Goal: Task Accomplishment & Management: Manage account settings

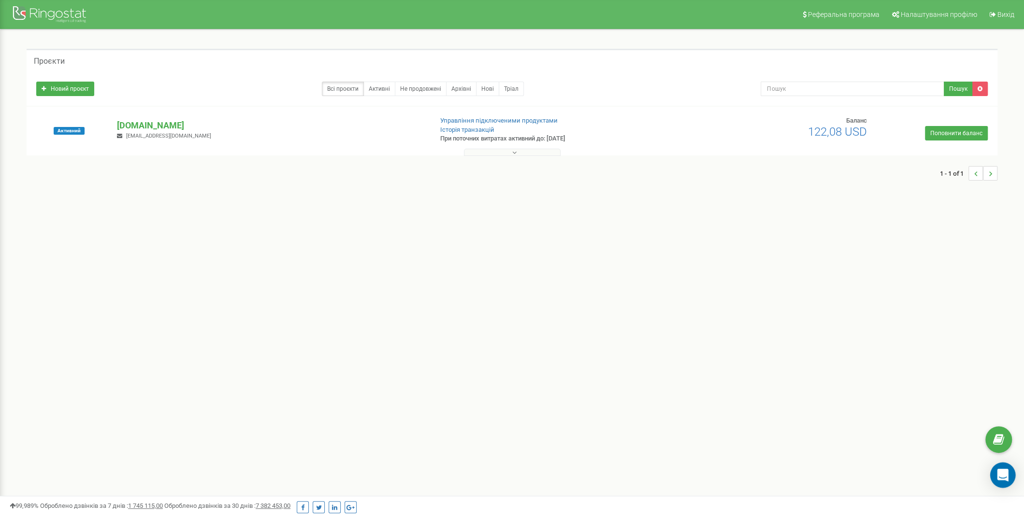
click at [1005, 478] on icon "Open Intercom Messenger" at bounding box center [1002, 475] width 13 height 13
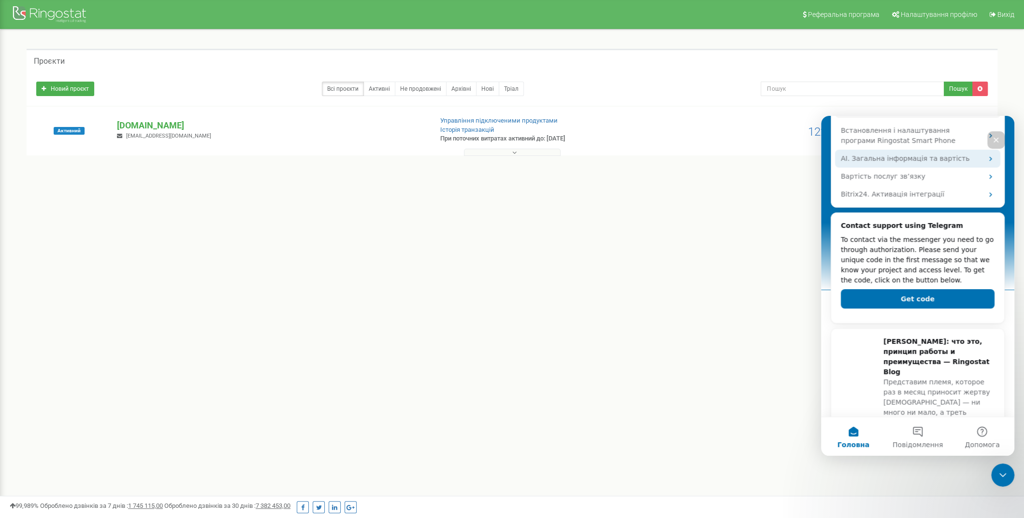
scroll to position [250, 0]
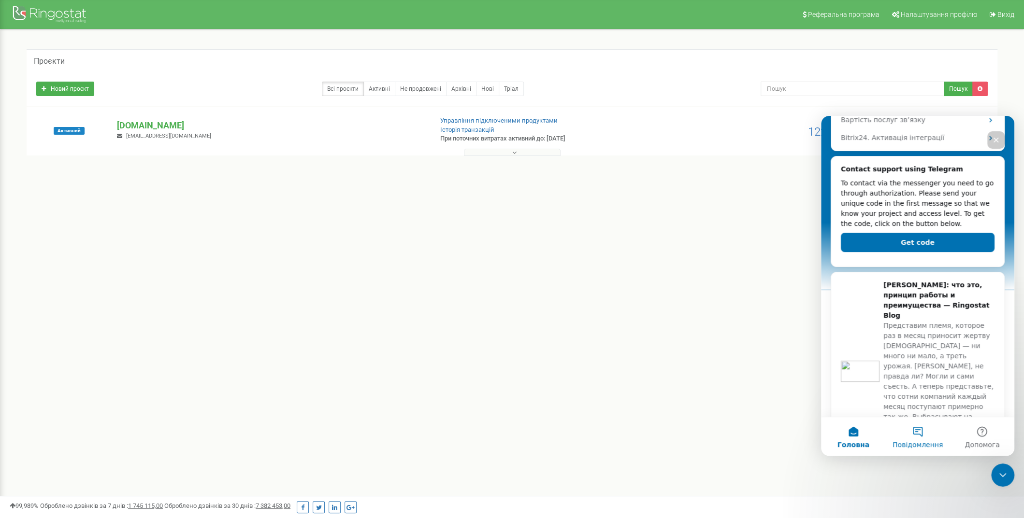
click at [918, 430] on button "Повідомлення" at bounding box center [917, 436] width 64 height 39
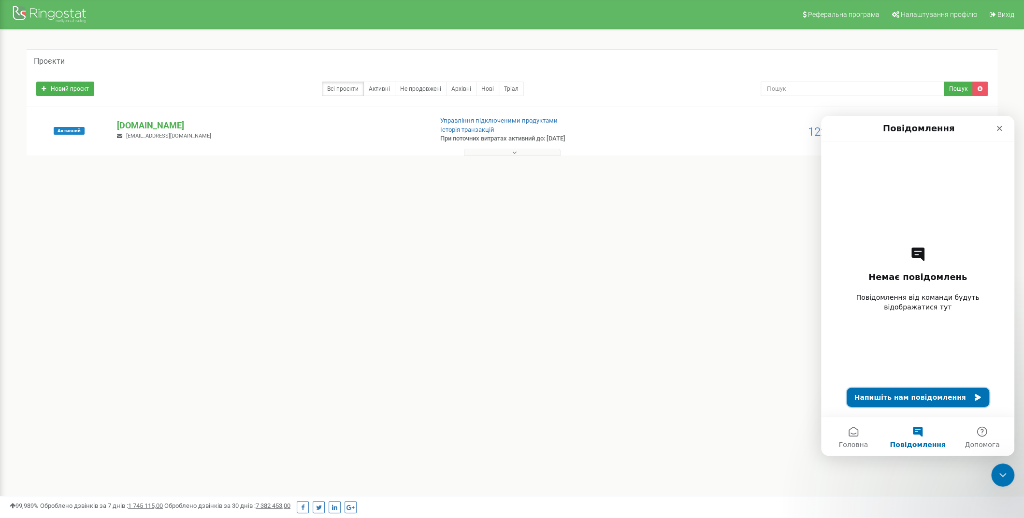
click at [920, 397] on button "Напишіть нам повідомлення" at bounding box center [917, 397] width 143 height 19
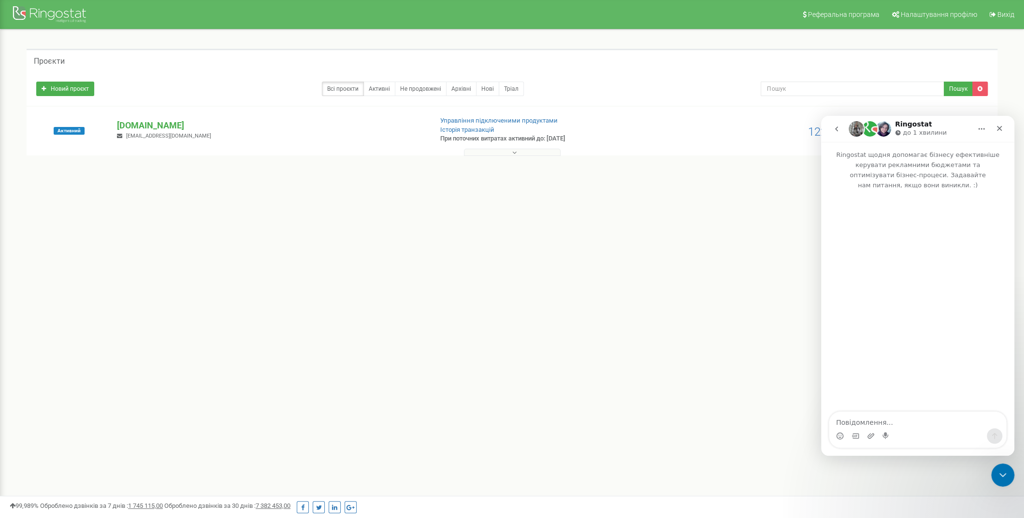
drag, startPoint x: 887, startPoint y: 425, endPoint x: 897, endPoint y: 419, distance: 12.1
click at [887, 425] on textarea "Повідомлення..." at bounding box center [917, 420] width 177 height 16
type textarea "Доброго дня"
click at [138, 123] on p "[DOMAIN_NAME]" at bounding box center [270, 125] width 307 height 13
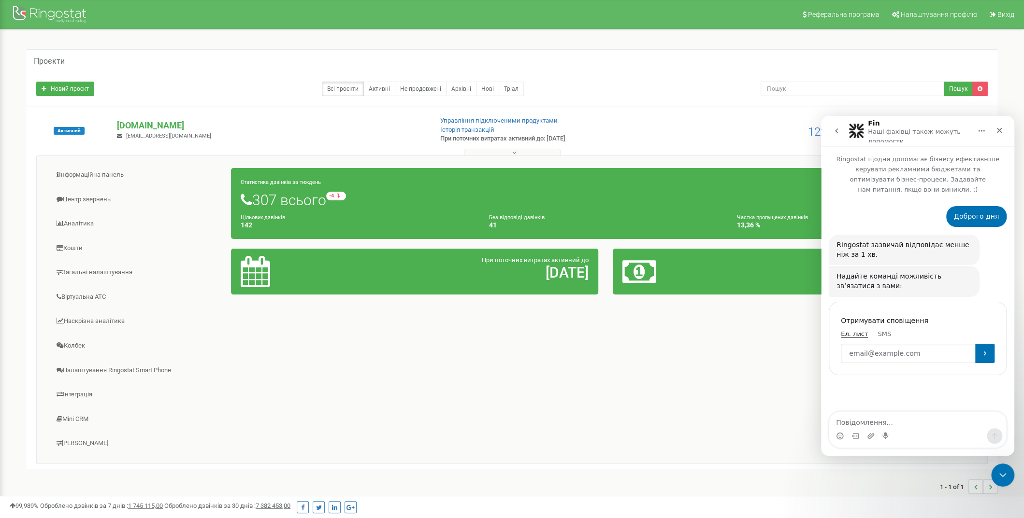
click at [903, 344] on input "Enter your email" at bounding box center [908, 353] width 134 height 19
type input "[EMAIL_ADDRESS][DOMAIN_NAME]"
click at [987, 350] on icon "Надіслати" at bounding box center [985, 354] width 8 height 8
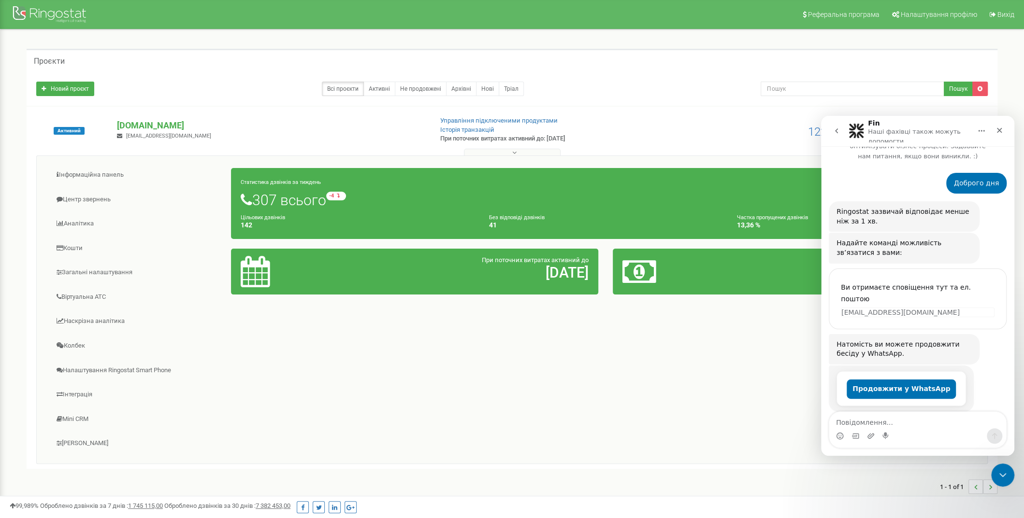
scroll to position [31, 0]
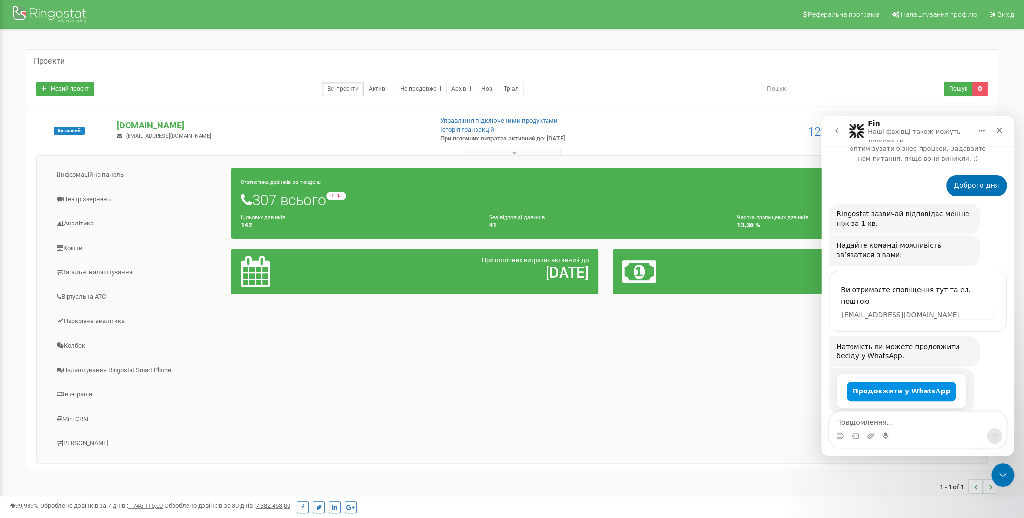
click at [907, 382] on button "Продовжити у WhatsApp" at bounding box center [900, 391] width 109 height 19
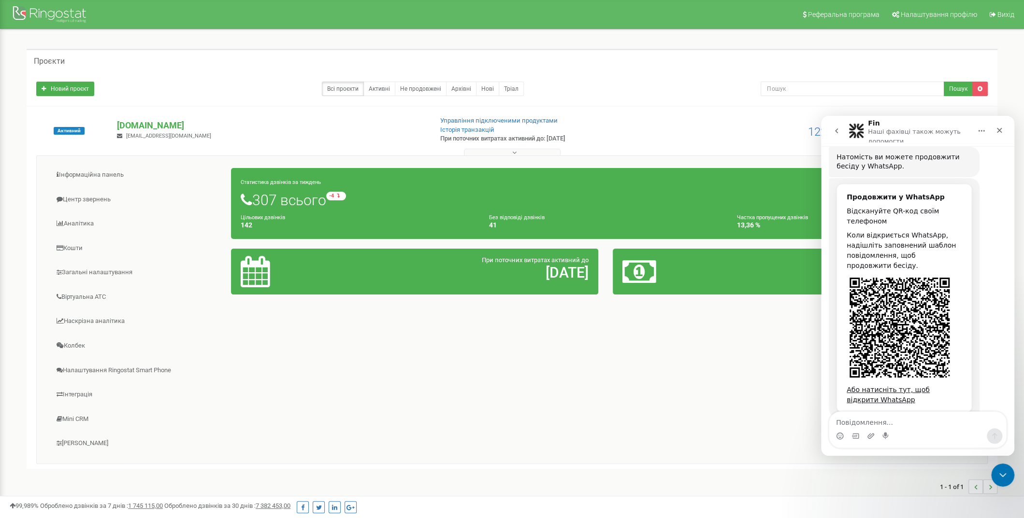
scroll to position [225, 0]
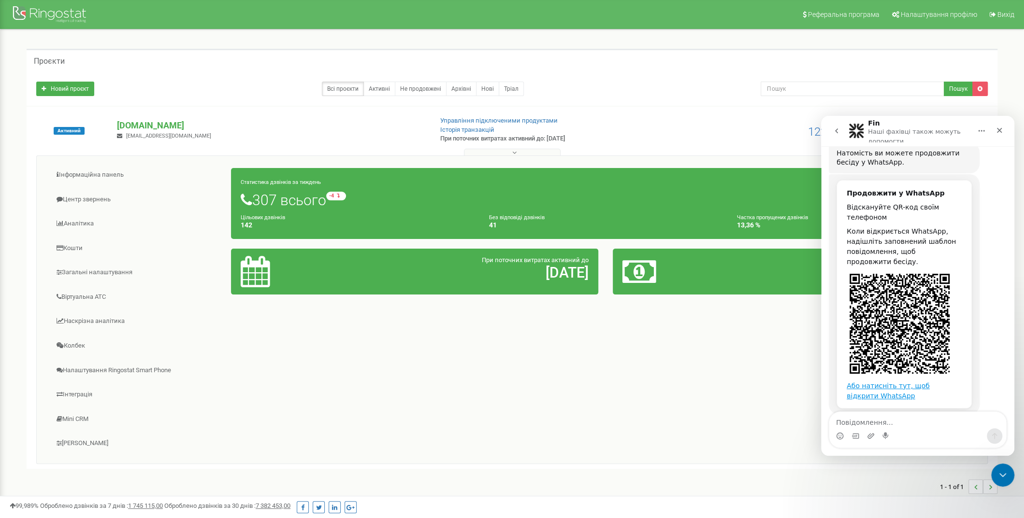
click at [903, 382] on link "Або натисніть тут, щоб відкрити WhatsApp" at bounding box center [887, 391] width 83 height 18
click at [884, 382] on link "Або натисніть тут, щоб відкрити WhatsApp" at bounding box center [887, 391] width 83 height 18
click at [696, 340] on div "Інформаційна панель Центр звернень Аналiтика Кошти" at bounding box center [511, 310] width 951 height 309
click at [90, 289] on link "Віртуальна АТС" at bounding box center [137, 298] width 187 height 24
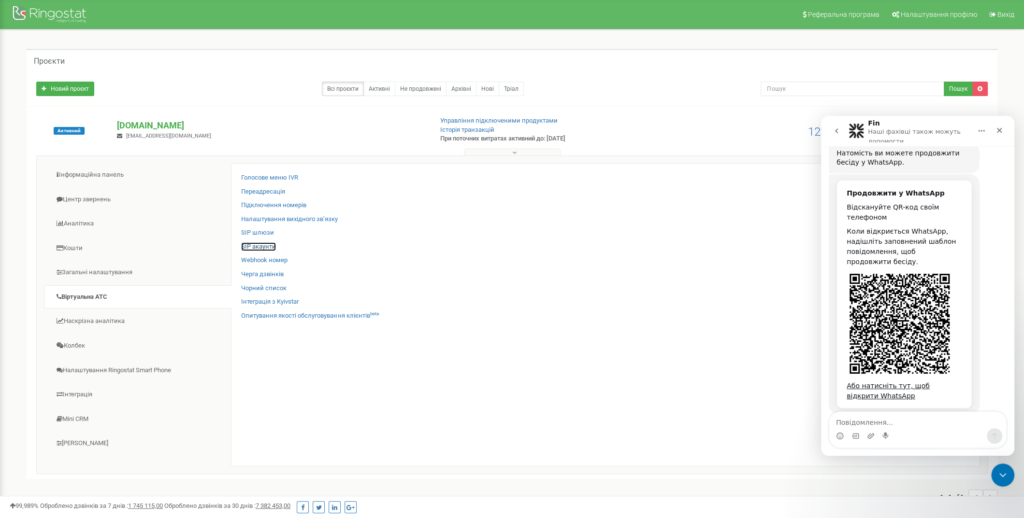
click at [263, 246] on link "SIP акаунти" at bounding box center [258, 247] width 35 height 9
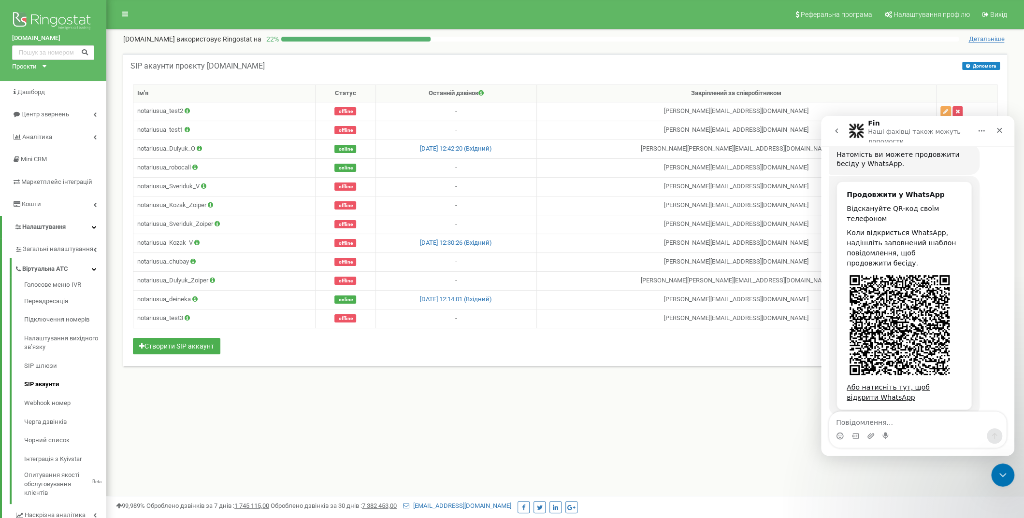
scroll to position [225, 0]
click at [37, 92] on span "Дашборд" at bounding box center [31, 91] width 28 height 7
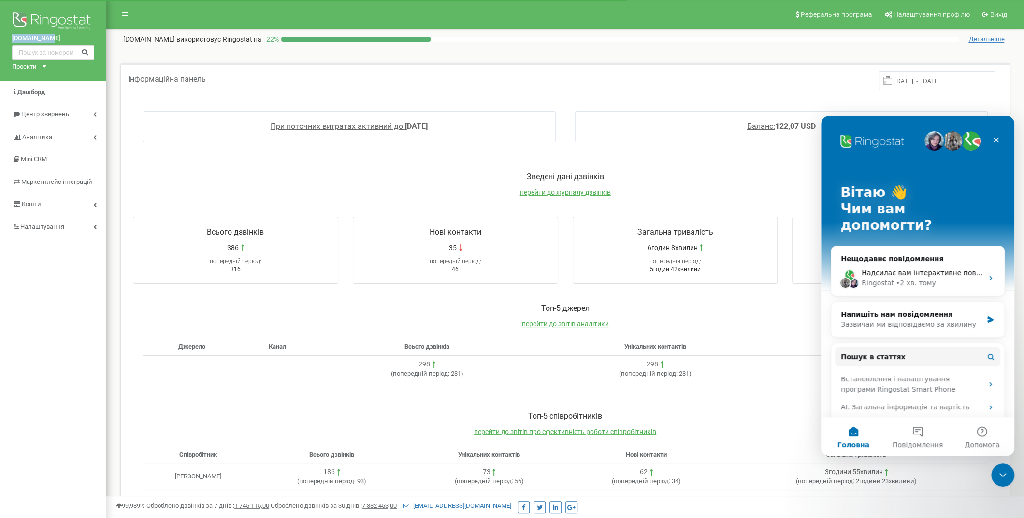
copy link "[DOMAIN_NAME]"
drag, startPoint x: 10, startPoint y: 37, endPoint x: 48, endPoint y: 39, distance: 38.2
click at [48, 39] on div "notarius.ua Проєкти notarius.ua" at bounding box center [53, 40] width 106 height 81
click at [143, 174] on p "Зведені дані дзвінків" at bounding box center [565, 177] width 884 height 11
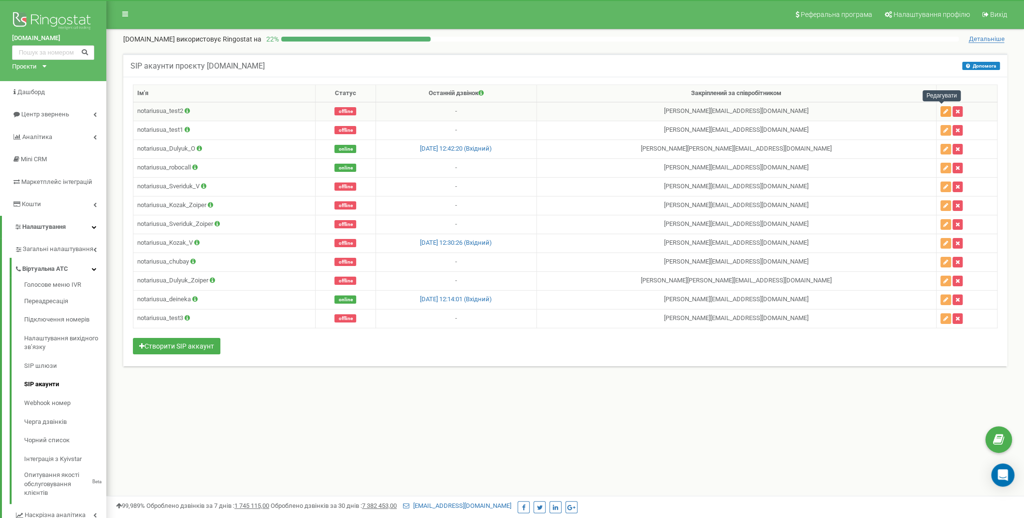
click at [943, 112] on icon "button" at bounding box center [945, 112] width 5 height 6
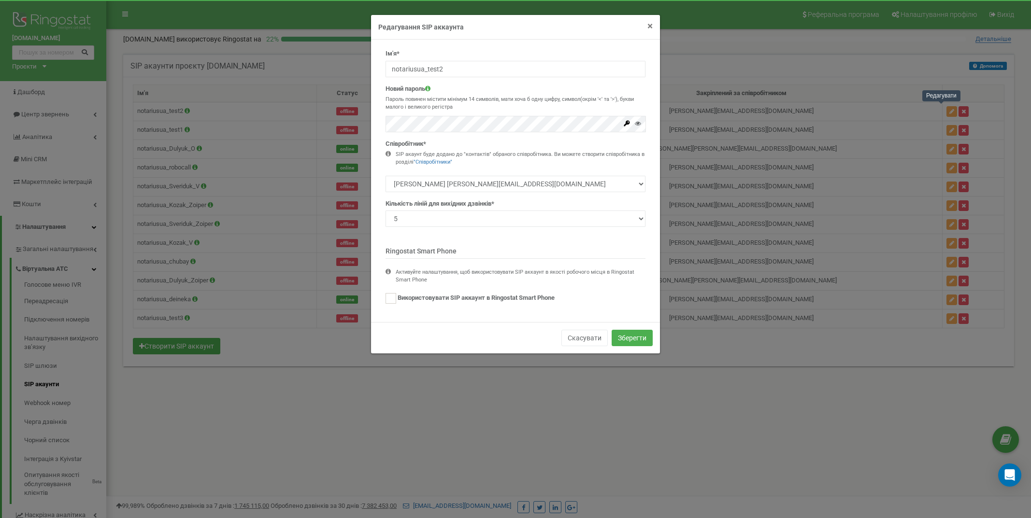
click at [651, 21] on span "×" at bounding box center [649, 26] width 5 height 12
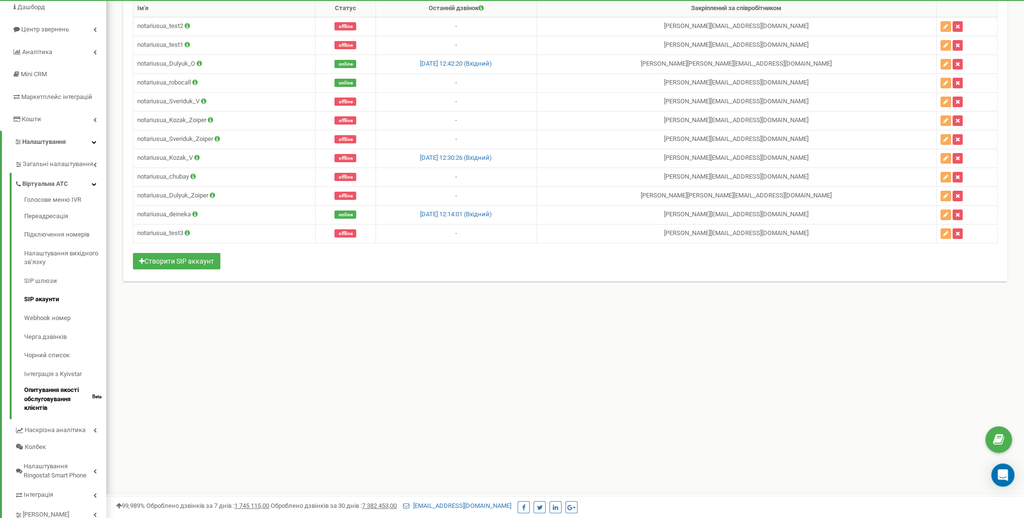
scroll to position [66, 0]
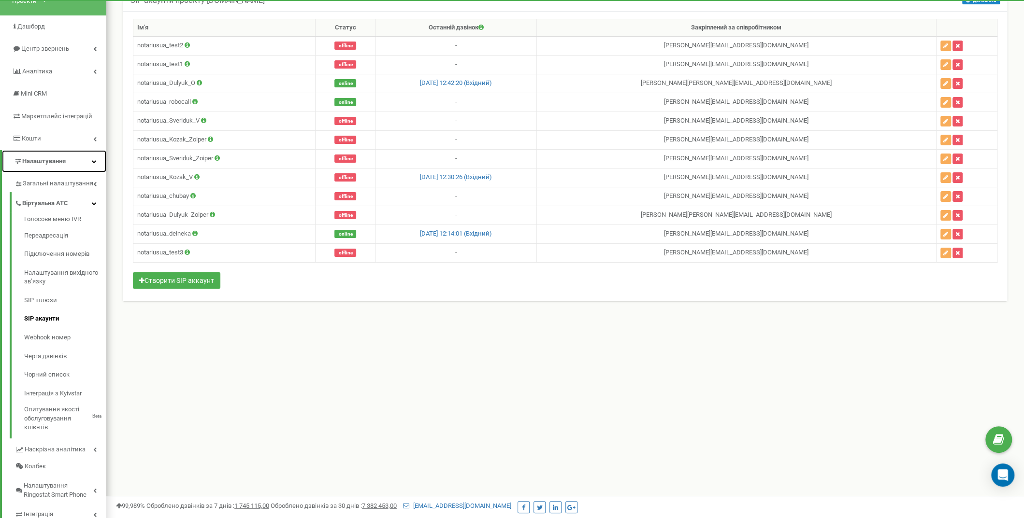
click at [66, 159] on span "Налаштування" at bounding box center [43, 161] width 43 height 7
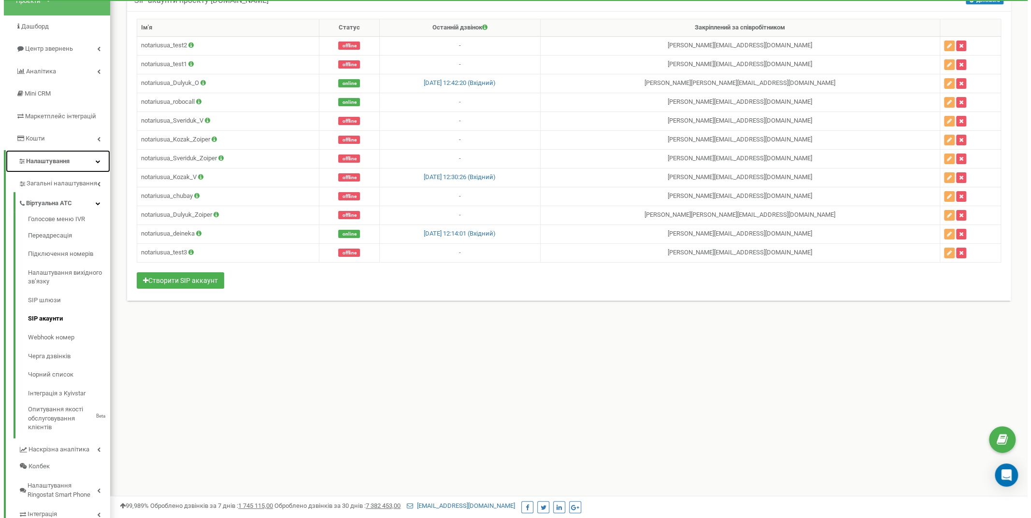
scroll to position [61, 0]
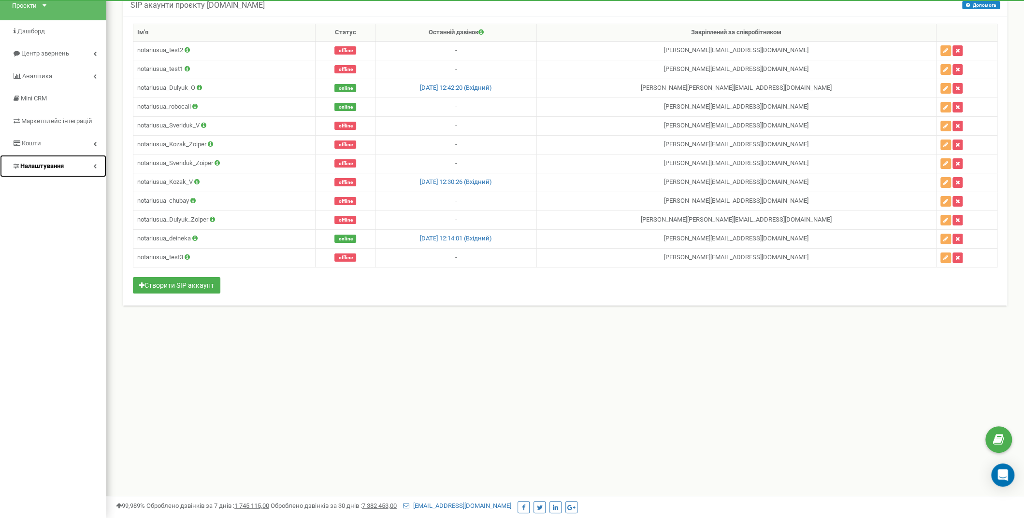
click at [54, 163] on span "Налаштування" at bounding box center [41, 165] width 43 height 7
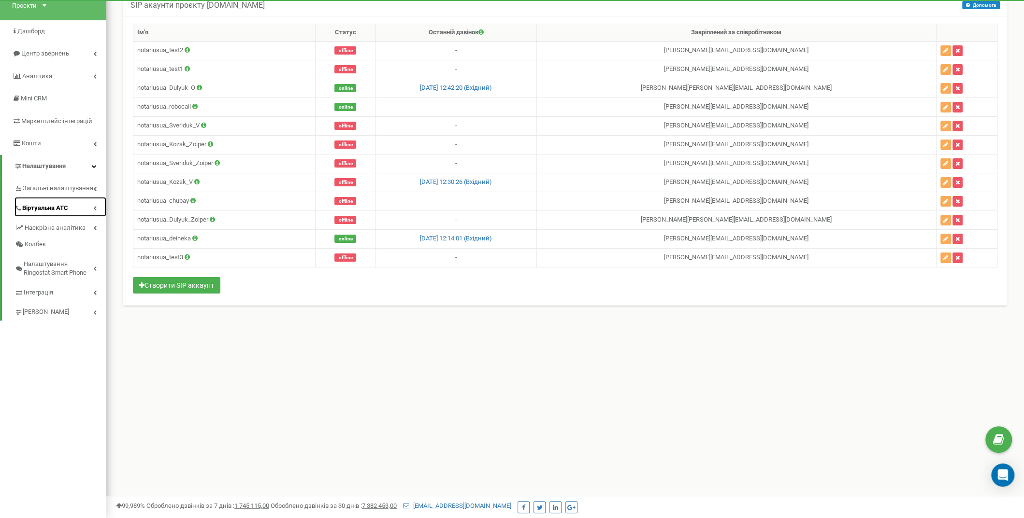
click at [47, 209] on span "Віртуальна АТС" at bounding box center [45, 208] width 46 height 9
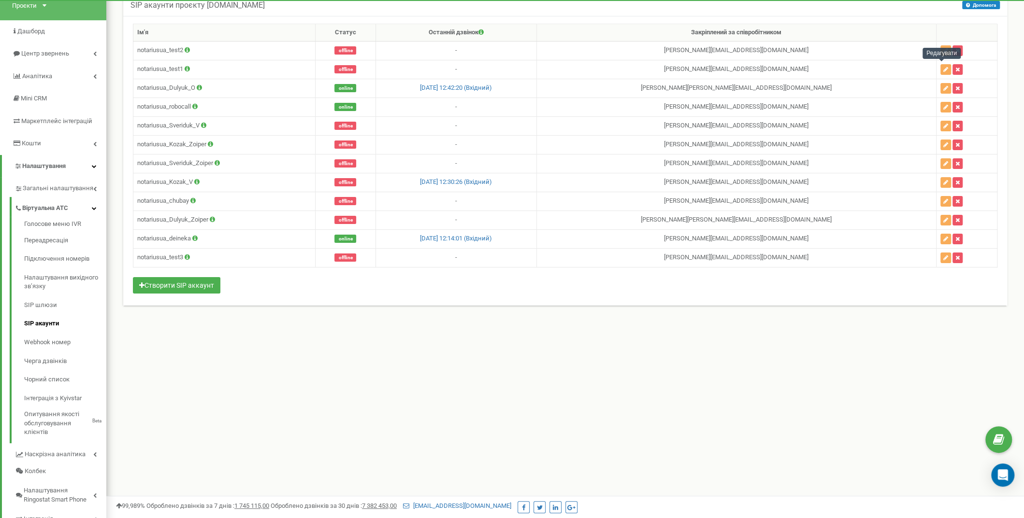
click at [940, 48] on div "Редагувати" at bounding box center [941, 53] width 38 height 11
click at [944, 48] on icon "button" at bounding box center [945, 51] width 5 height 6
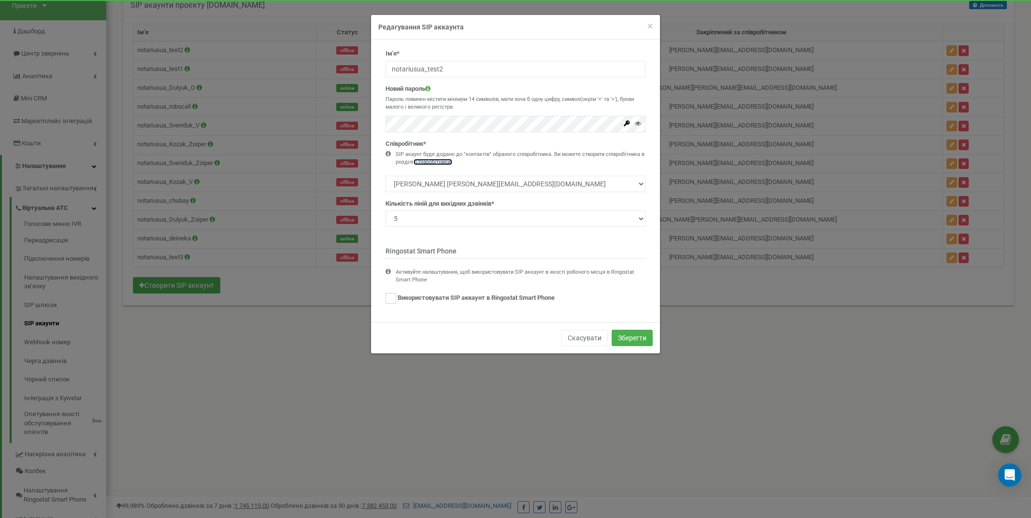
click at [431, 160] on link ""Співробітники"" at bounding box center [433, 162] width 39 height 6
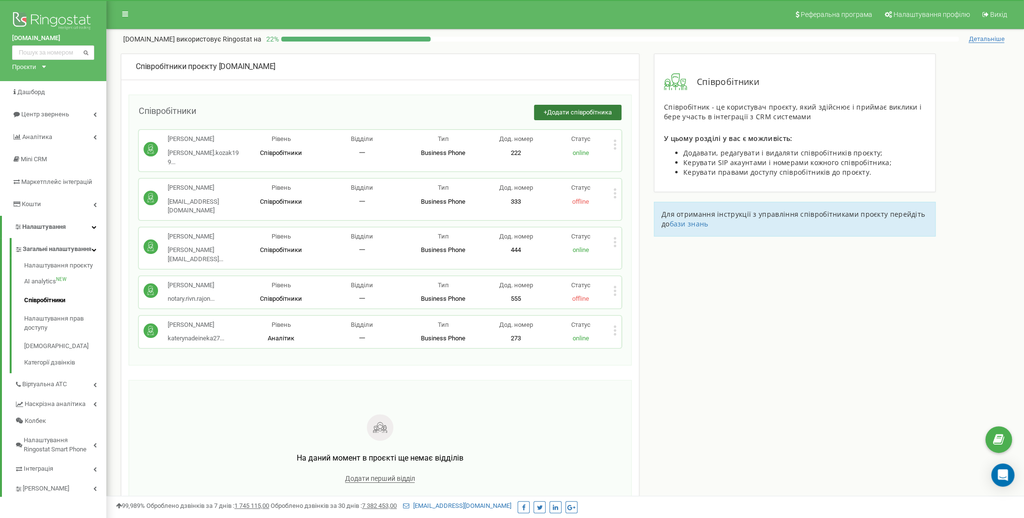
click at [577, 110] on span "Додати співробітника" at bounding box center [579, 112] width 65 height 7
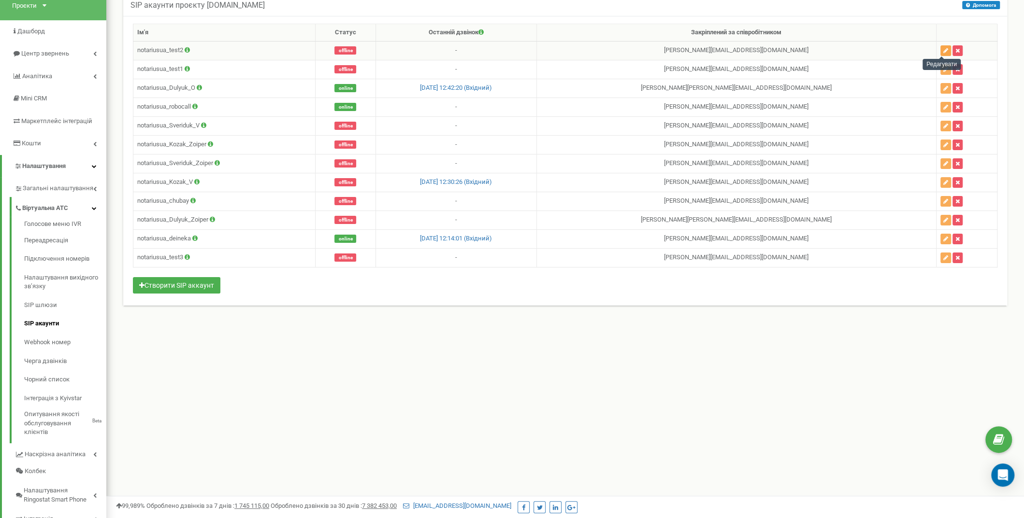
click at [943, 48] on icon "button" at bounding box center [945, 51] width 5 height 6
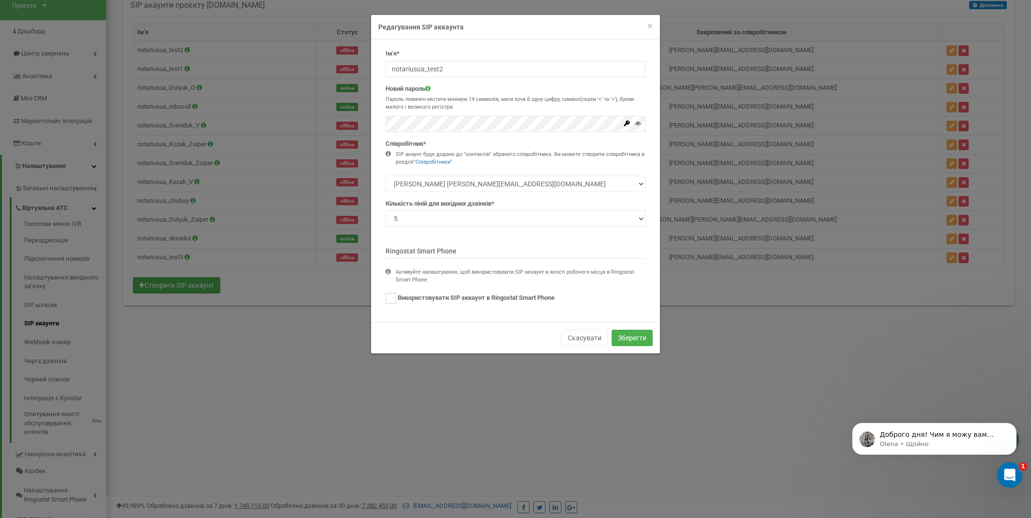
click at [1010, 471] on icon "Відкрити програму для спілкування Intercom" at bounding box center [1009, 474] width 16 height 16
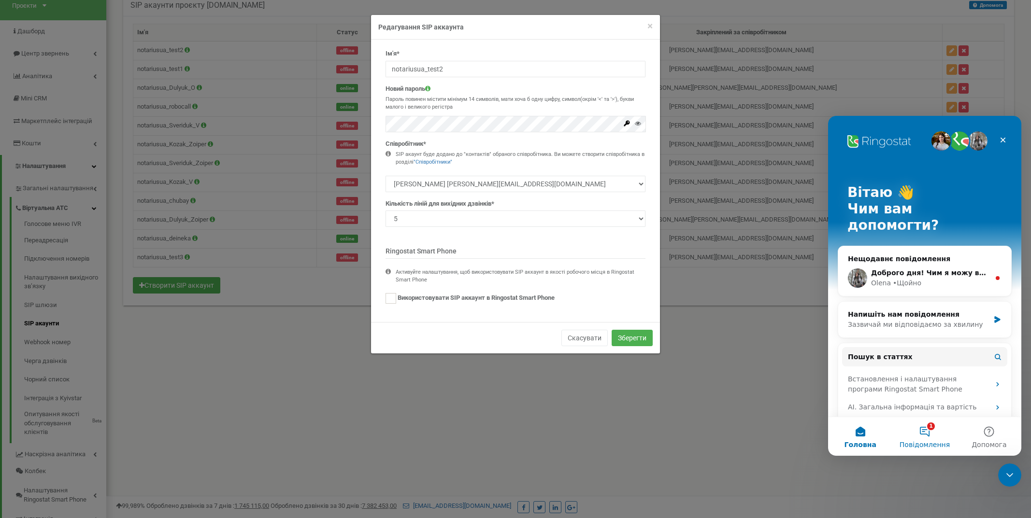
click at [925, 430] on button "1 Повідомлення" at bounding box center [924, 436] width 64 height 39
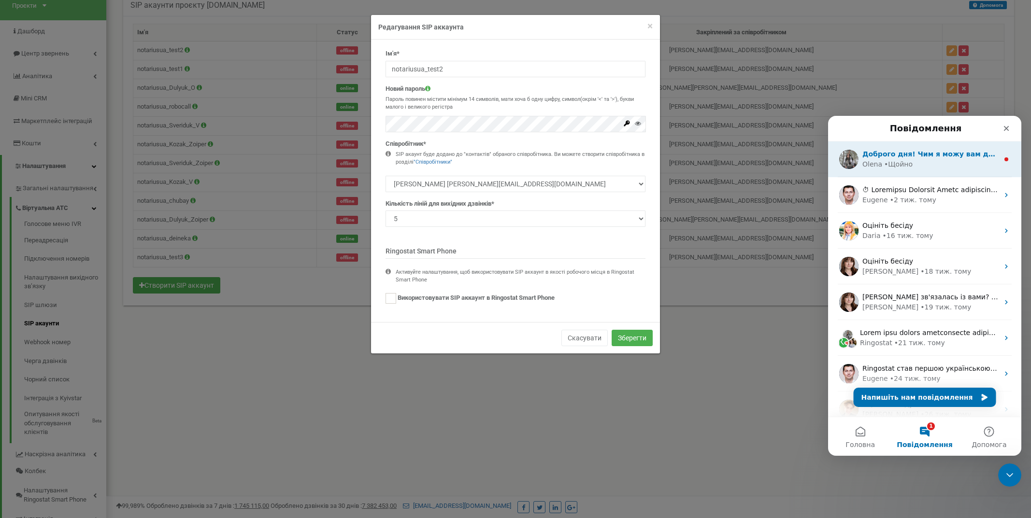
click at [917, 164] on div "Olena • Щойно" at bounding box center [930, 164] width 136 height 10
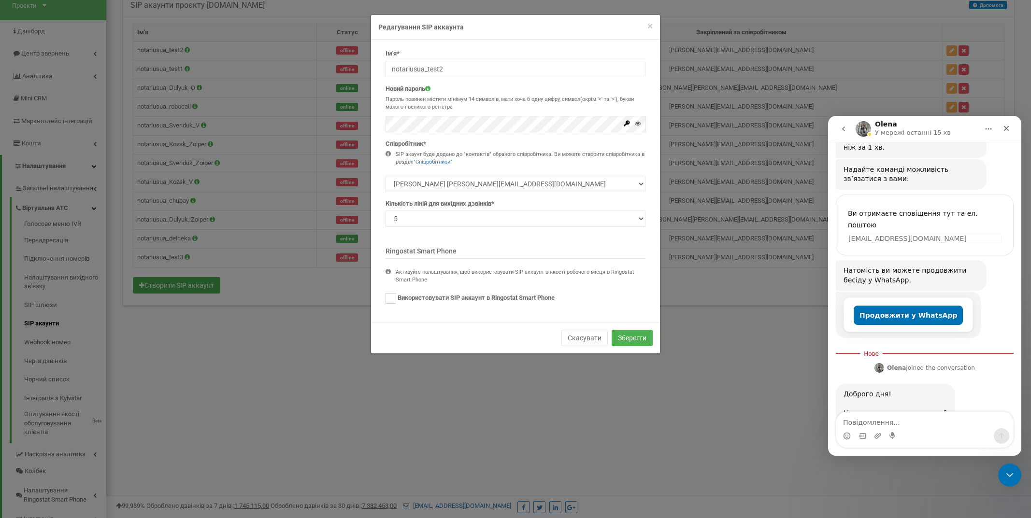
scroll to position [113, 0]
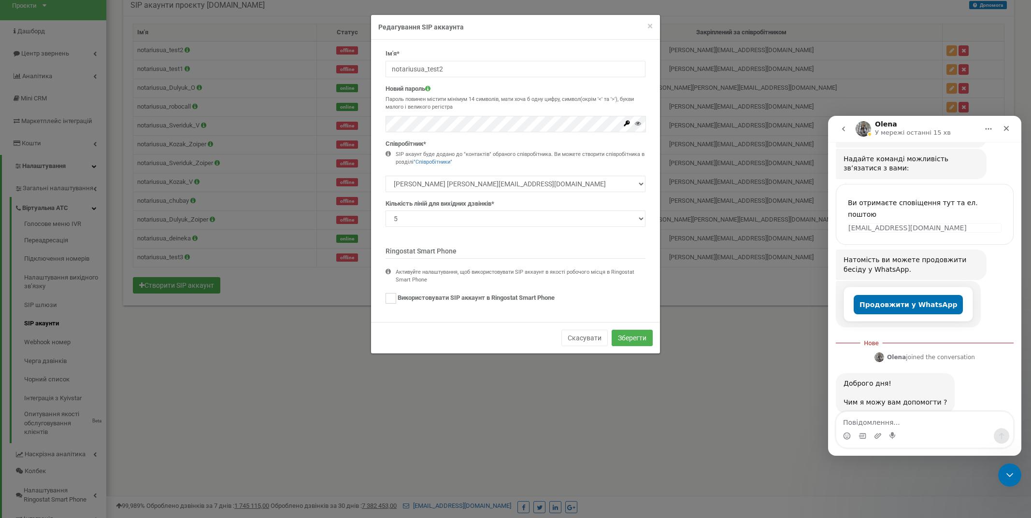
click at [903, 420] on textarea "Повідомлення..." at bounding box center [924, 420] width 177 height 16
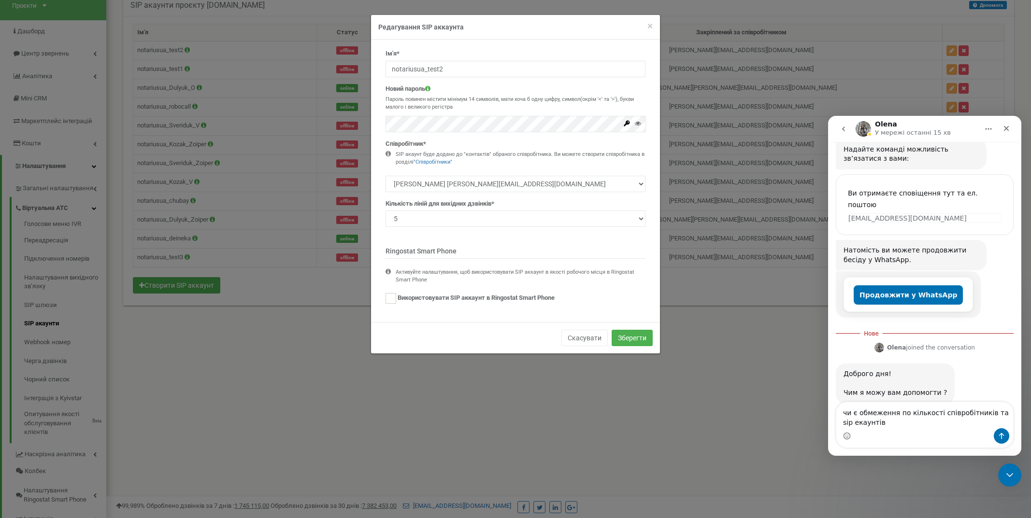
type textarea "чи є обмеження по кількості співробітників та sip екаунтів?"
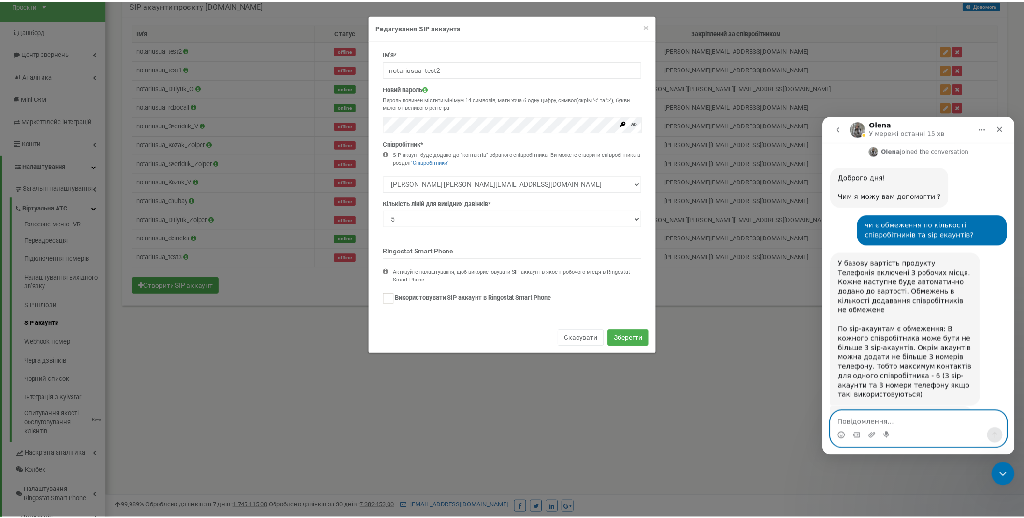
scroll to position [309, 0]
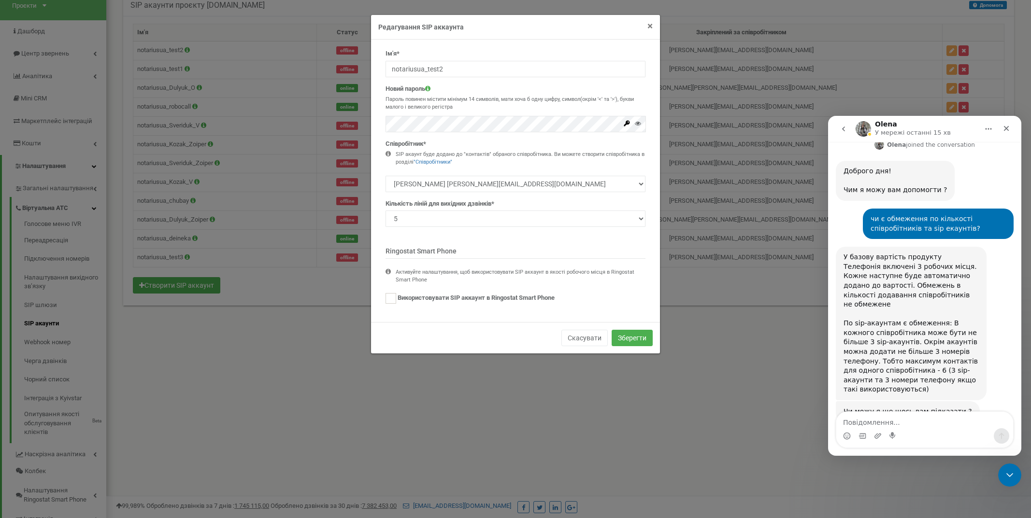
click at [651, 24] on span "×" at bounding box center [649, 26] width 5 height 12
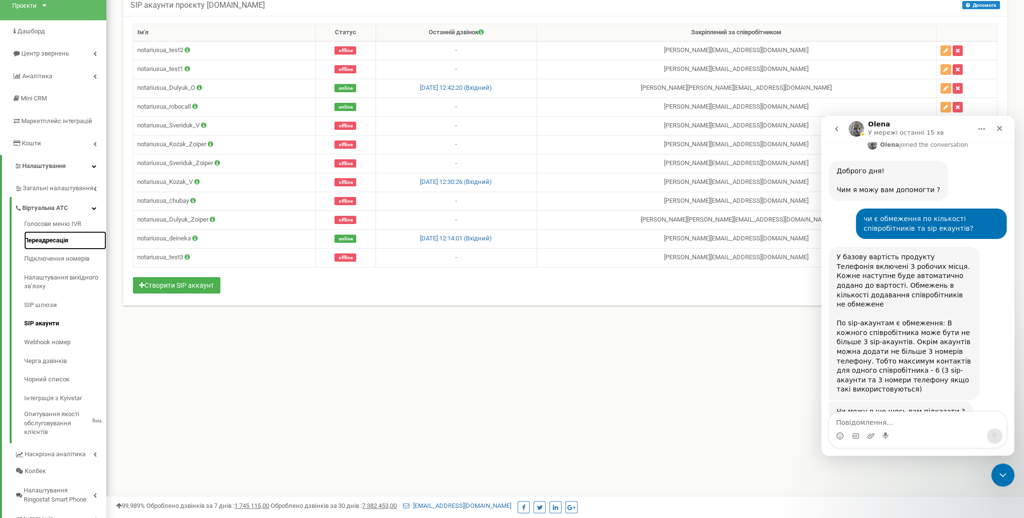
click at [72, 238] on link "Переадресація" at bounding box center [65, 240] width 82 height 19
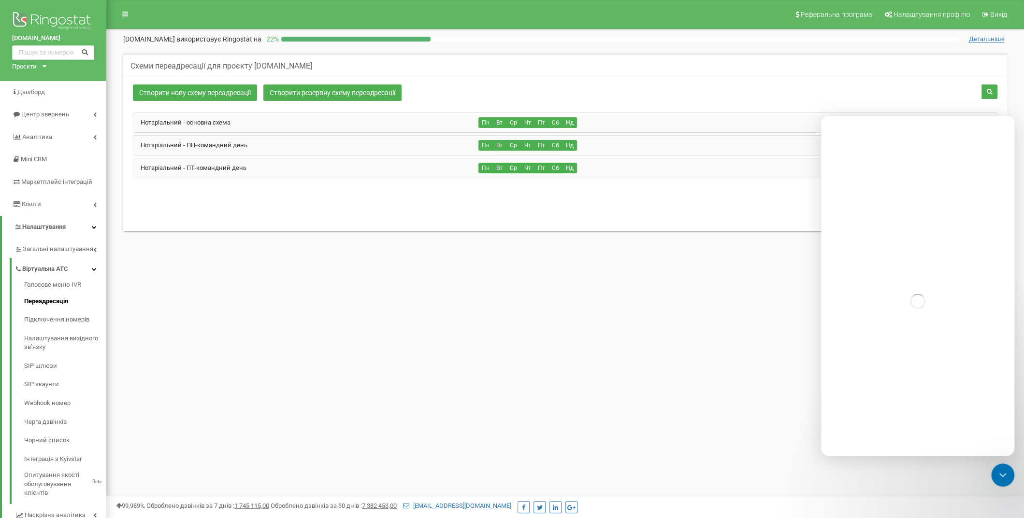
click at [258, 120] on div "Нотаріальний - основна схема" at bounding box center [305, 122] width 345 height 19
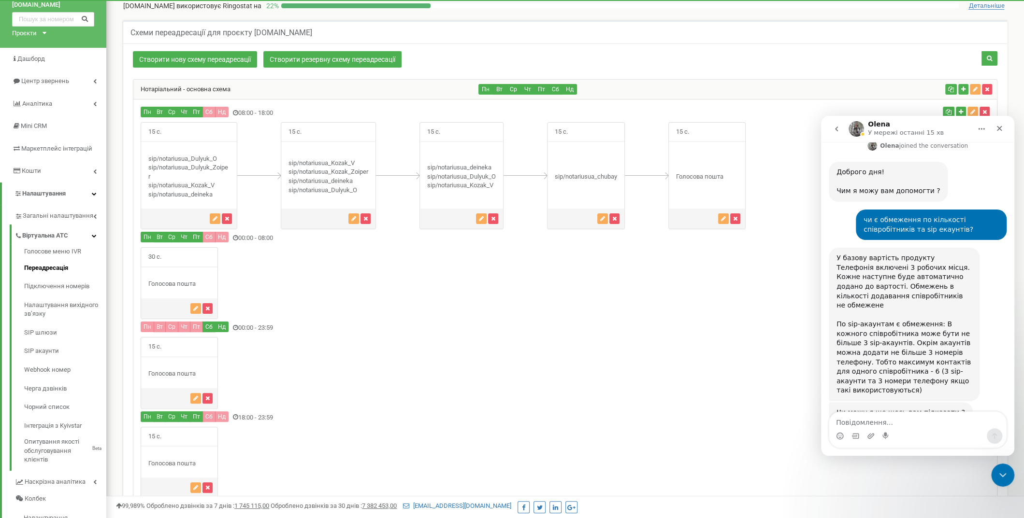
scroll to position [48, 0]
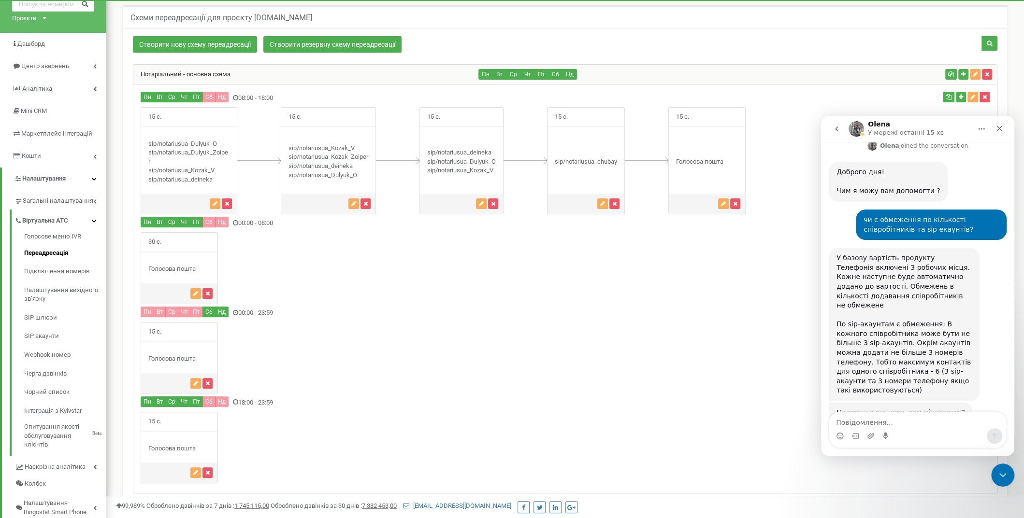
click at [248, 72] on div "Нотаріальний - основна схема" at bounding box center [305, 74] width 345 height 19
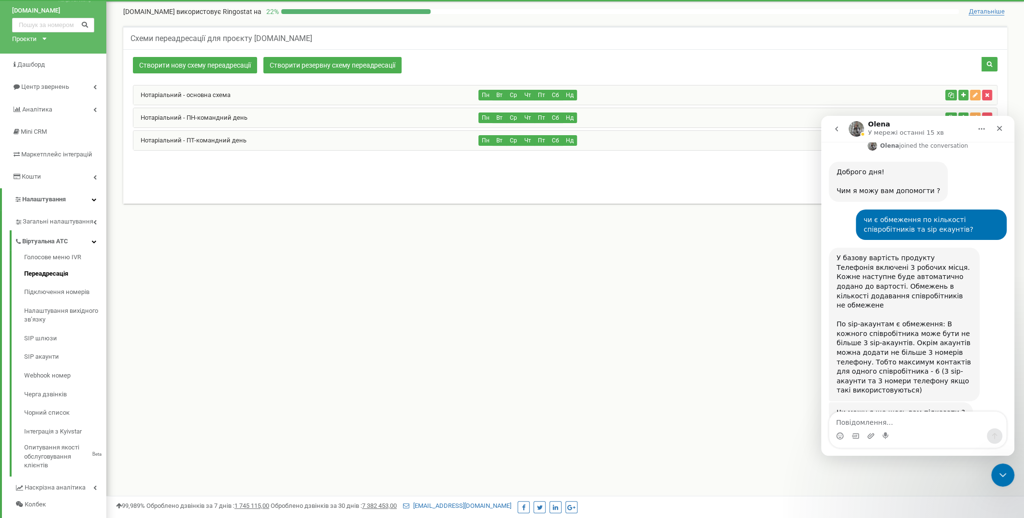
scroll to position [0, 0]
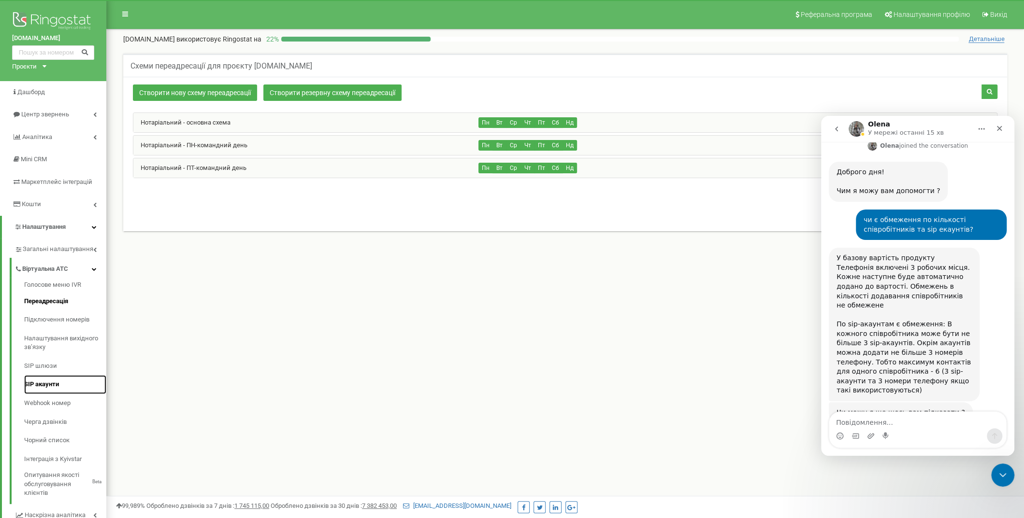
click at [50, 381] on link "SIP акаунти" at bounding box center [65, 384] width 82 height 19
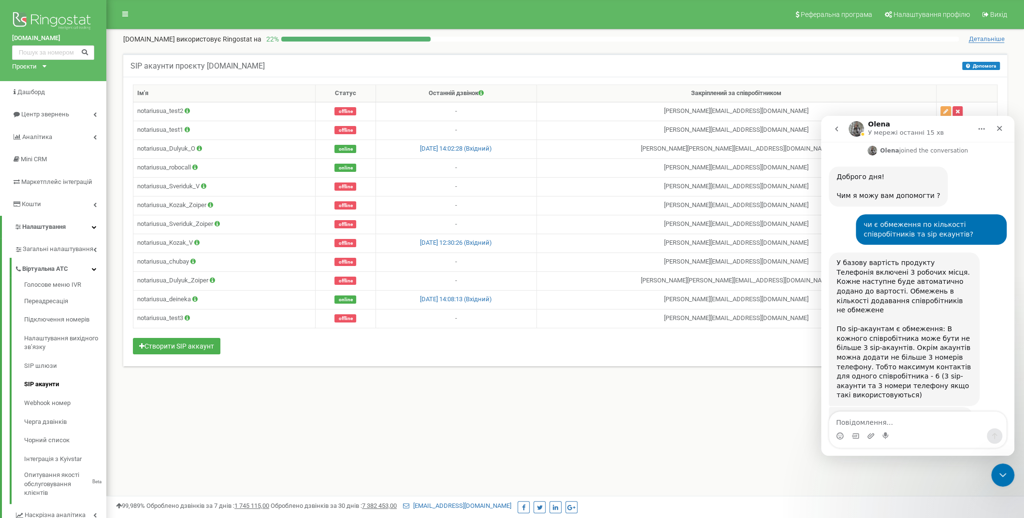
scroll to position [309, 0]
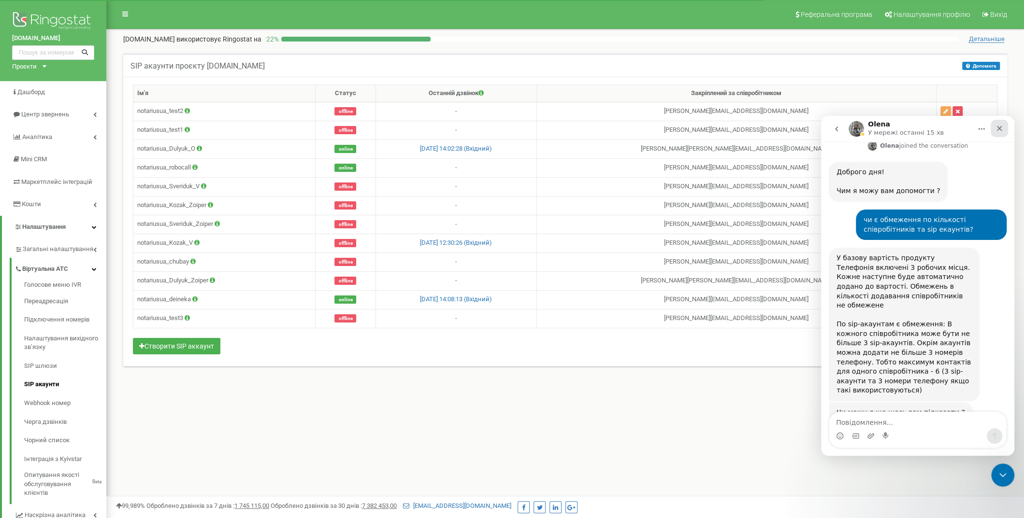
click at [1000, 128] on icon "Закрити" at bounding box center [999, 128] width 5 height 5
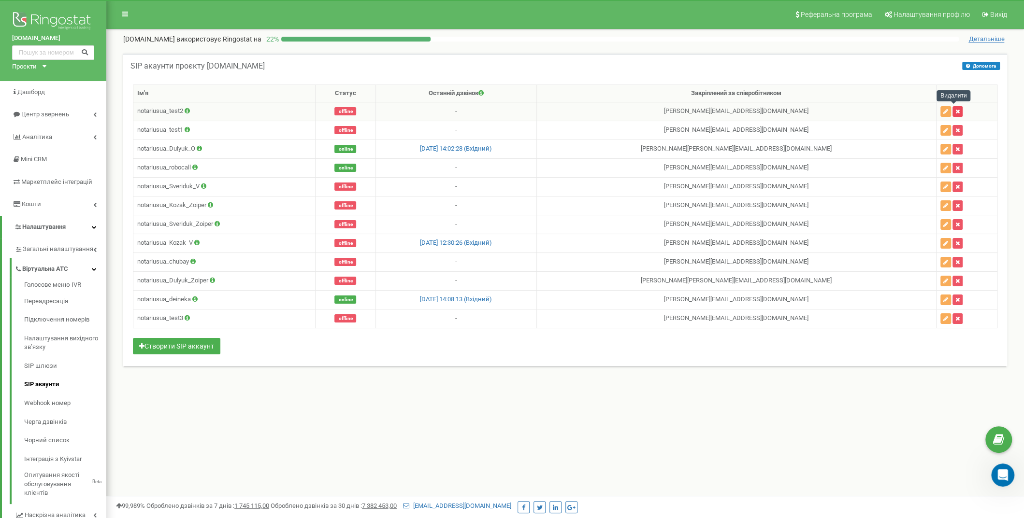
click at [955, 110] on icon "button" at bounding box center [957, 112] width 4 height 6
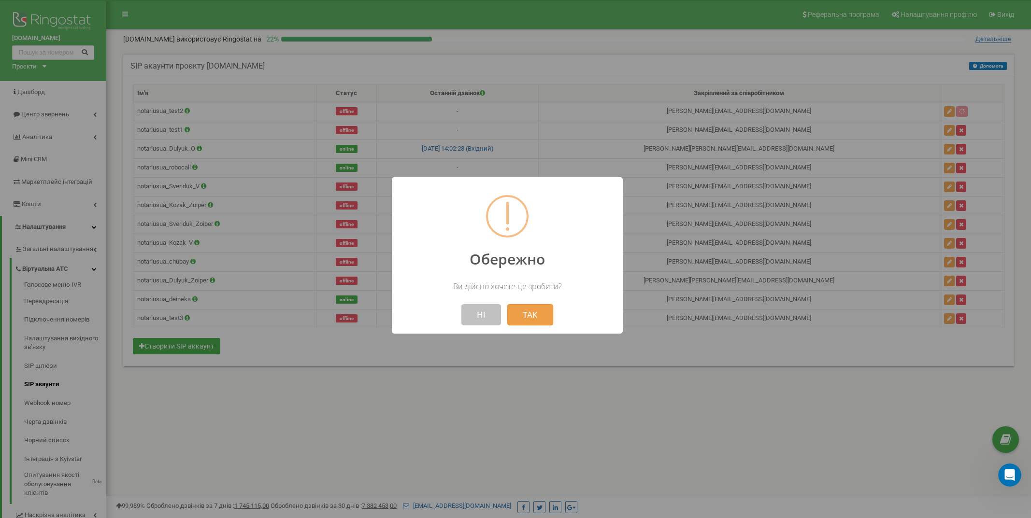
click at [533, 315] on button "ТАК" at bounding box center [530, 314] width 46 height 21
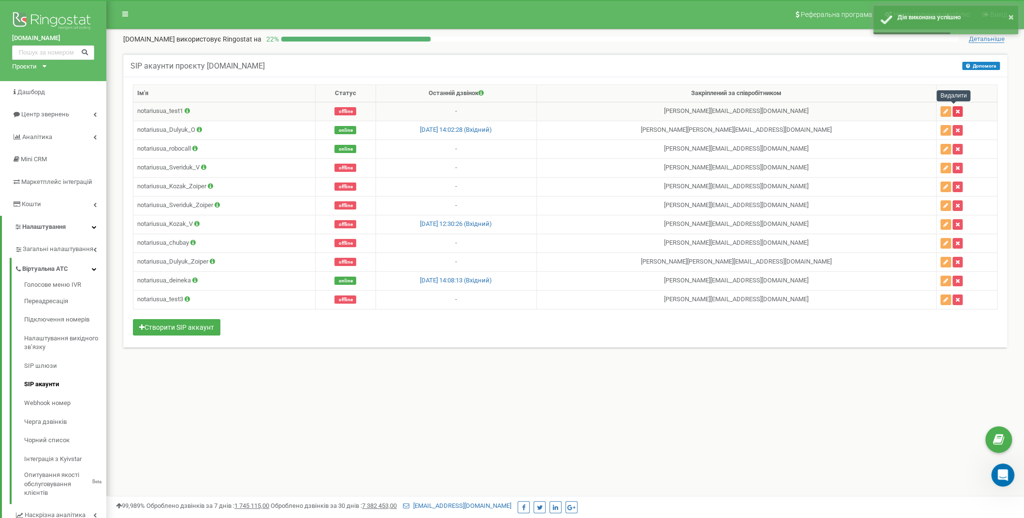
click at [955, 109] on icon "button" at bounding box center [957, 112] width 4 height 6
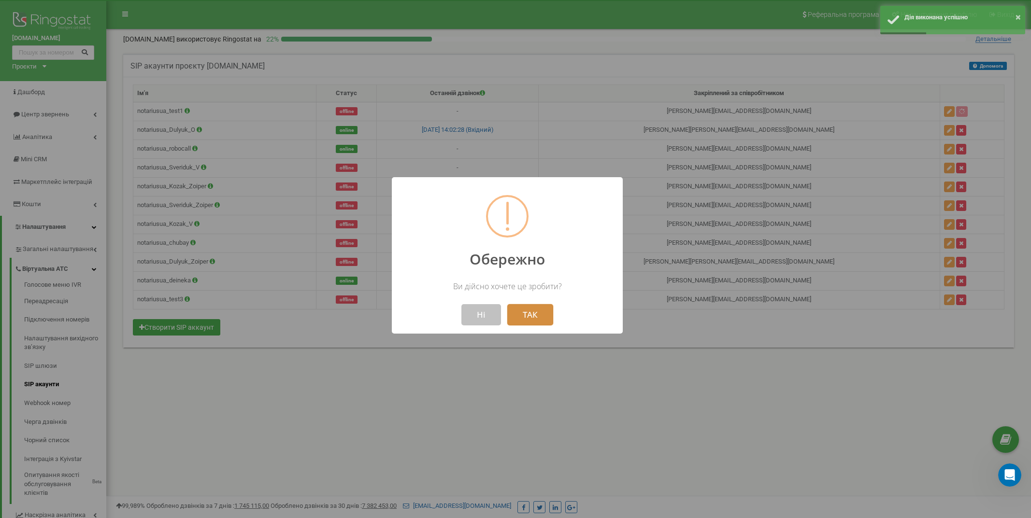
click at [533, 315] on button "ТАК" at bounding box center [530, 314] width 46 height 21
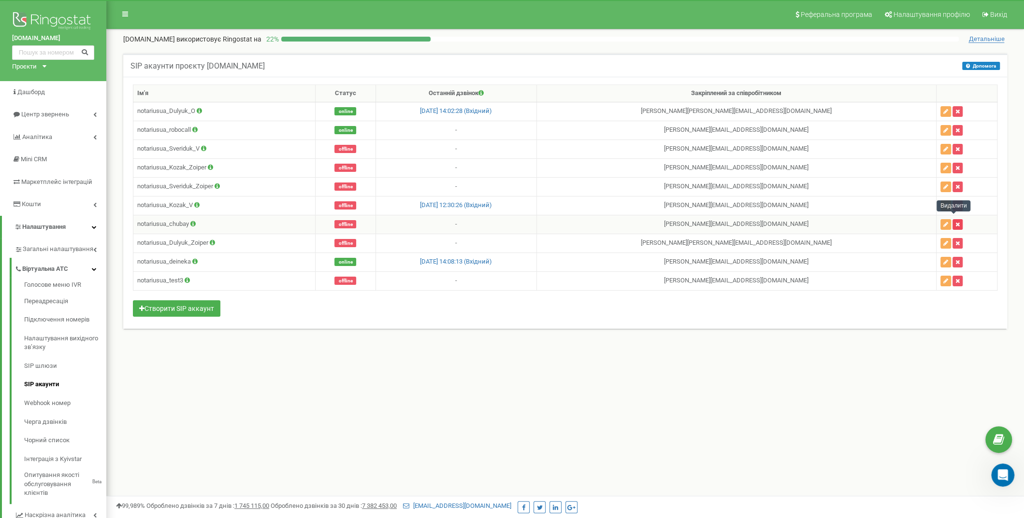
click at [955, 222] on icon "button" at bounding box center [957, 225] width 4 height 6
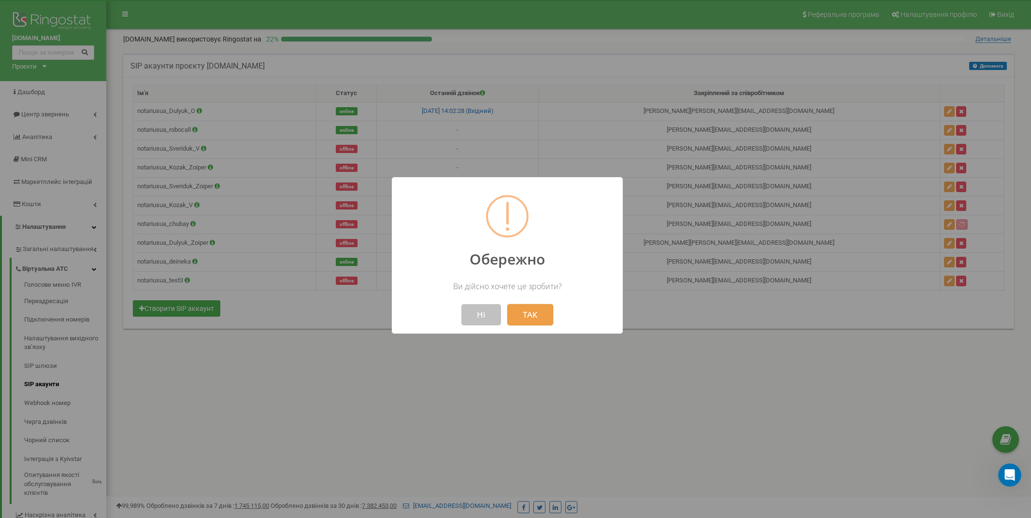
click at [532, 311] on button "ТАК" at bounding box center [530, 314] width 46 height 21
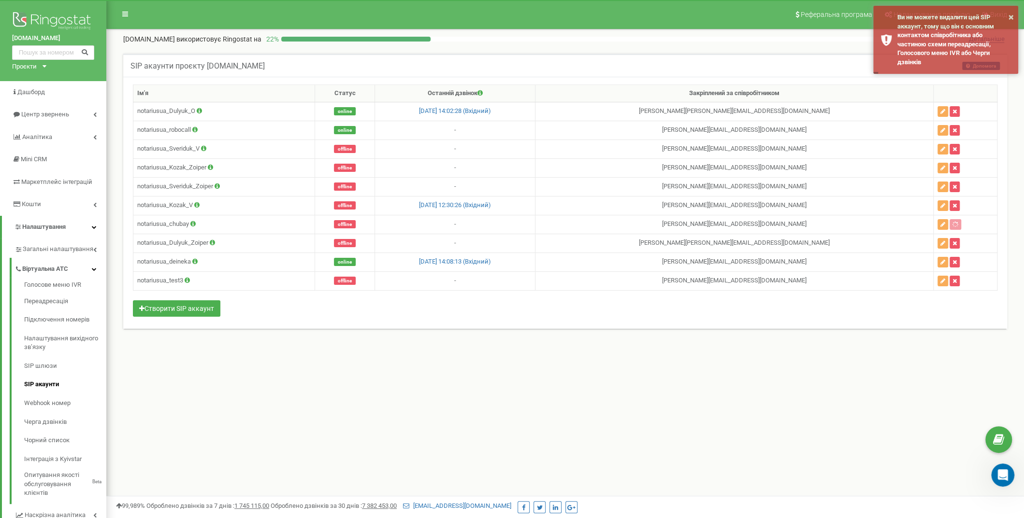
click at [703, 369] on div "Реферальна програма Налаштування профілю Вихід notarius.ua використовує Ringost…" at bounding box center [564, 290] width 917 height 580
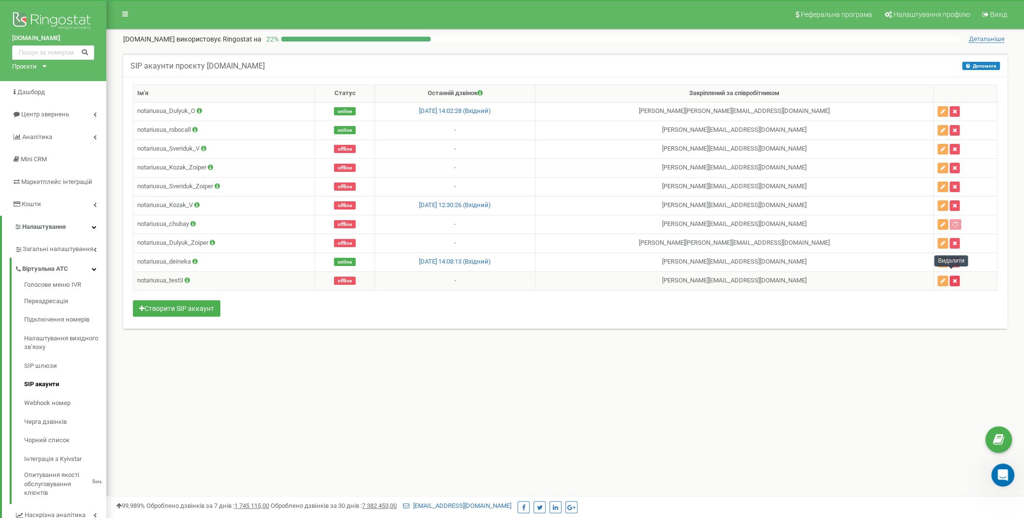
click at [952, 278] on icon "button" at bounding box center [954, 281] width 4 height 6
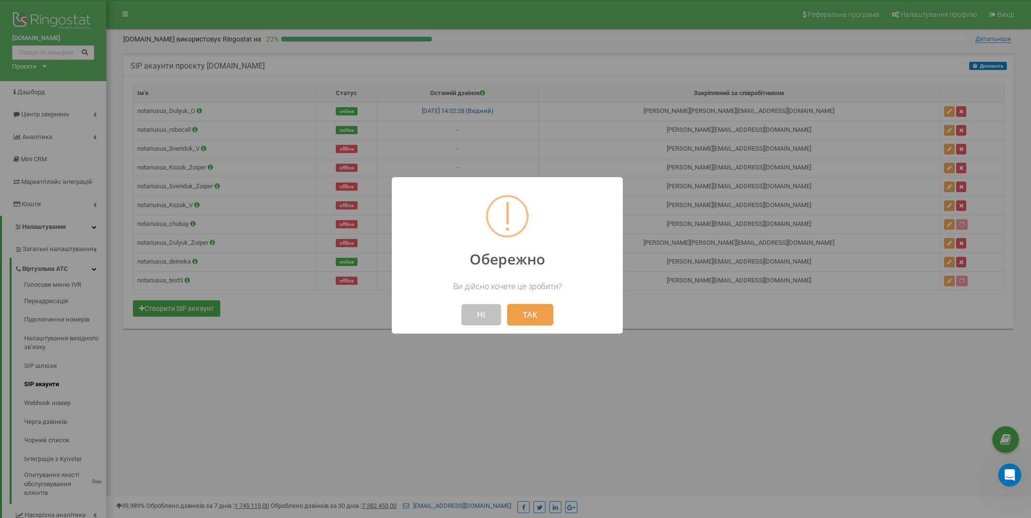
click at [535, 315] on button "ТАК" at bounding box center [530, 314] width 46 height 21
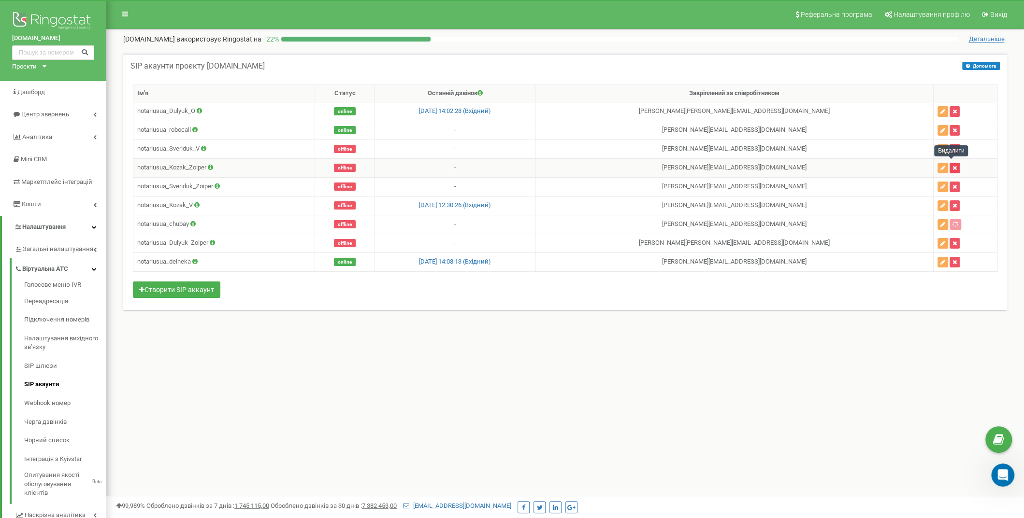
click at [952, 165] on icon "button" at bounding box center [954, 168] width 4 height 6
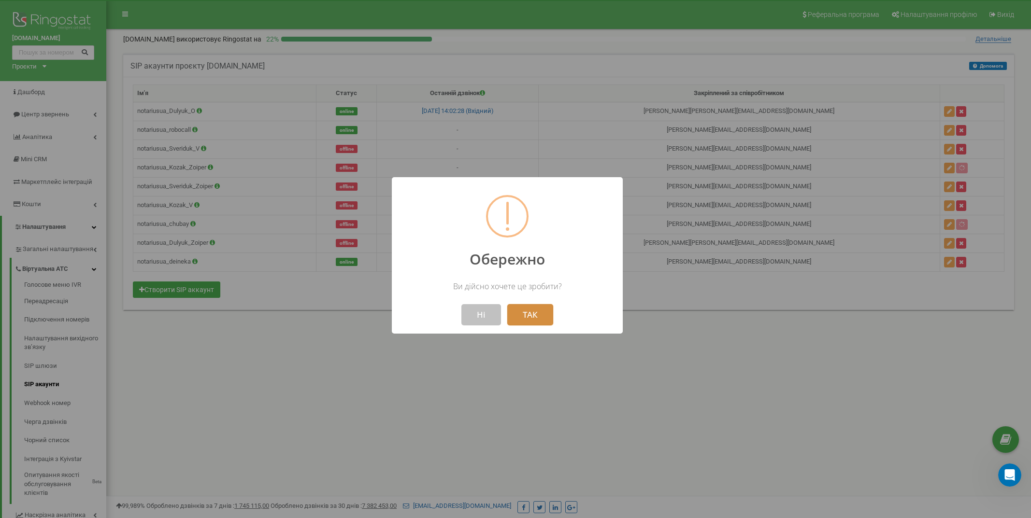
click at [532, 315] on button "ТАК" at bounding box center [530, 314] width 46 height 21
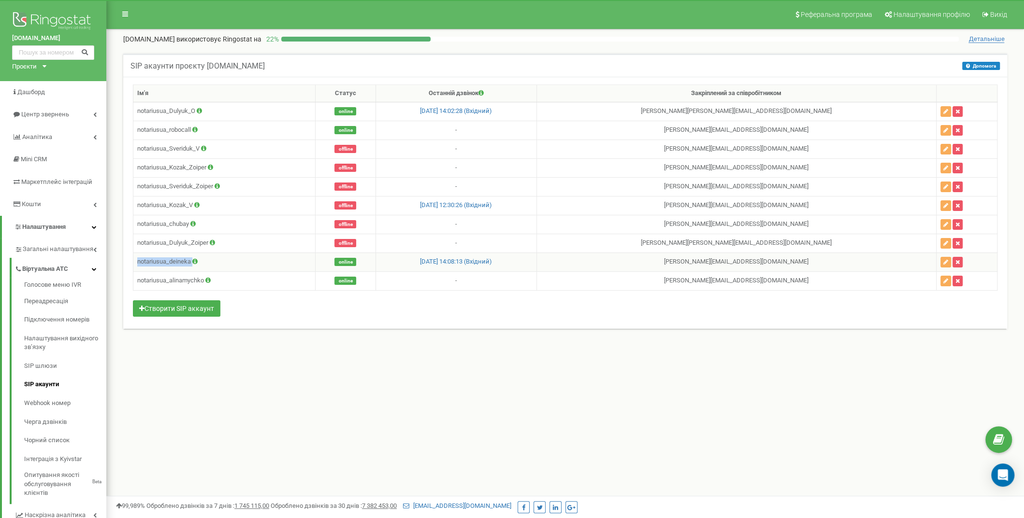
drag, startPoint x: 137, startPoint y: 258, endPoint x: 198, endPoint y: 259, distance: 60.4
click at [198, 259] on td "notariusua_deineka" at bounding box center [224, 262] width 182 height 19
drag, startPoint x: 137, startPoint y: 275, endPoint x: 206, endPoint y: 281, distance: 69.8
click at [206, 281] on td "notariusua_alinamychko" at bounding box center [224, 281] width 182 height 19
click at [59, 299] on link "Переадресація" at bounding box center [65, 301] width 82 height 19
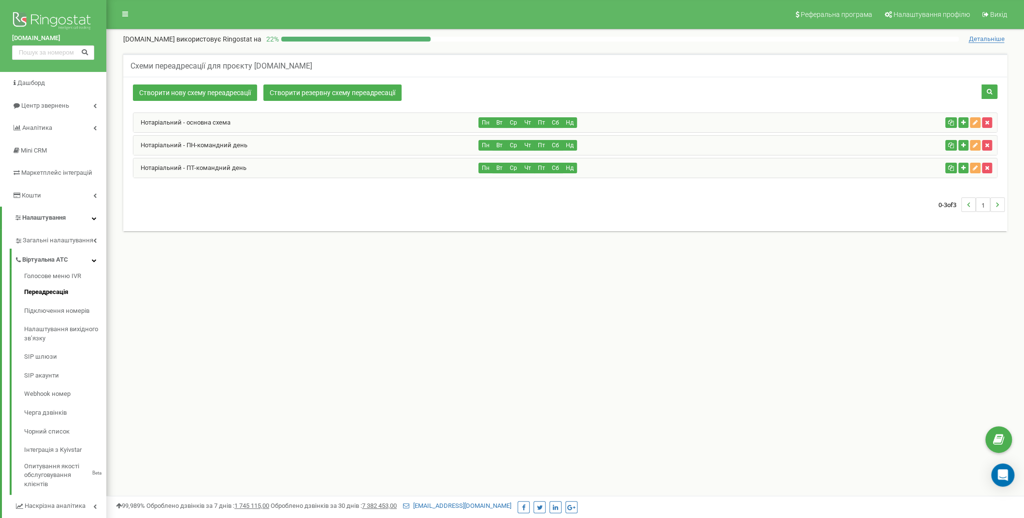
click at [252, 117] on div "Нотаріальний - основна схема" at bounding box center [305, 122] width 345 height 19
